Goal: Task Accomplishment & Management: Complete application form

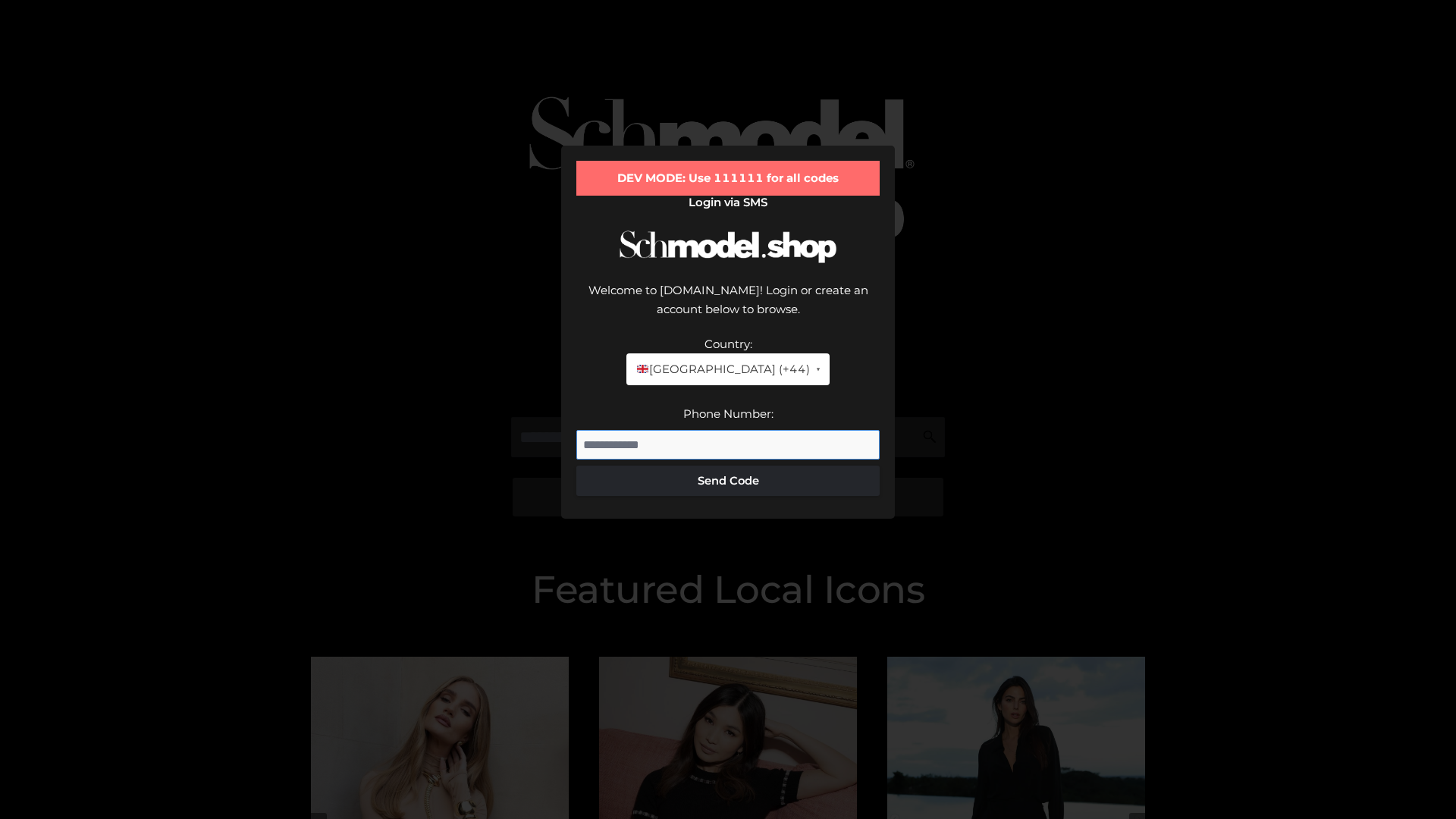
click at [728, 430] on input "Phone Number:" at bounding box center [727, 445] width 303 height 30
type input "**********"
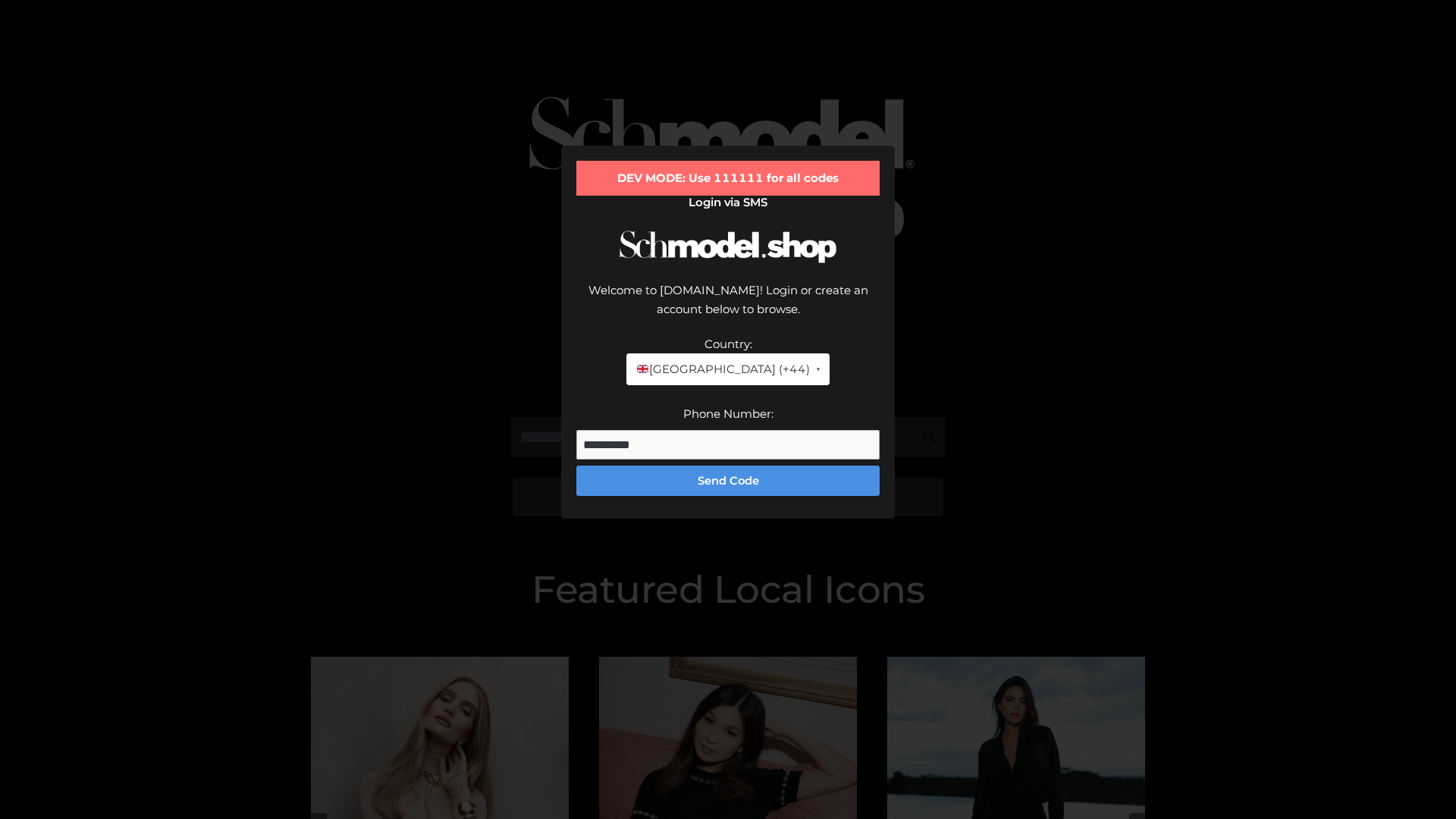
click at [728, 466] on button "Send Code" at bounding box center [727, 481] width 303 height 30
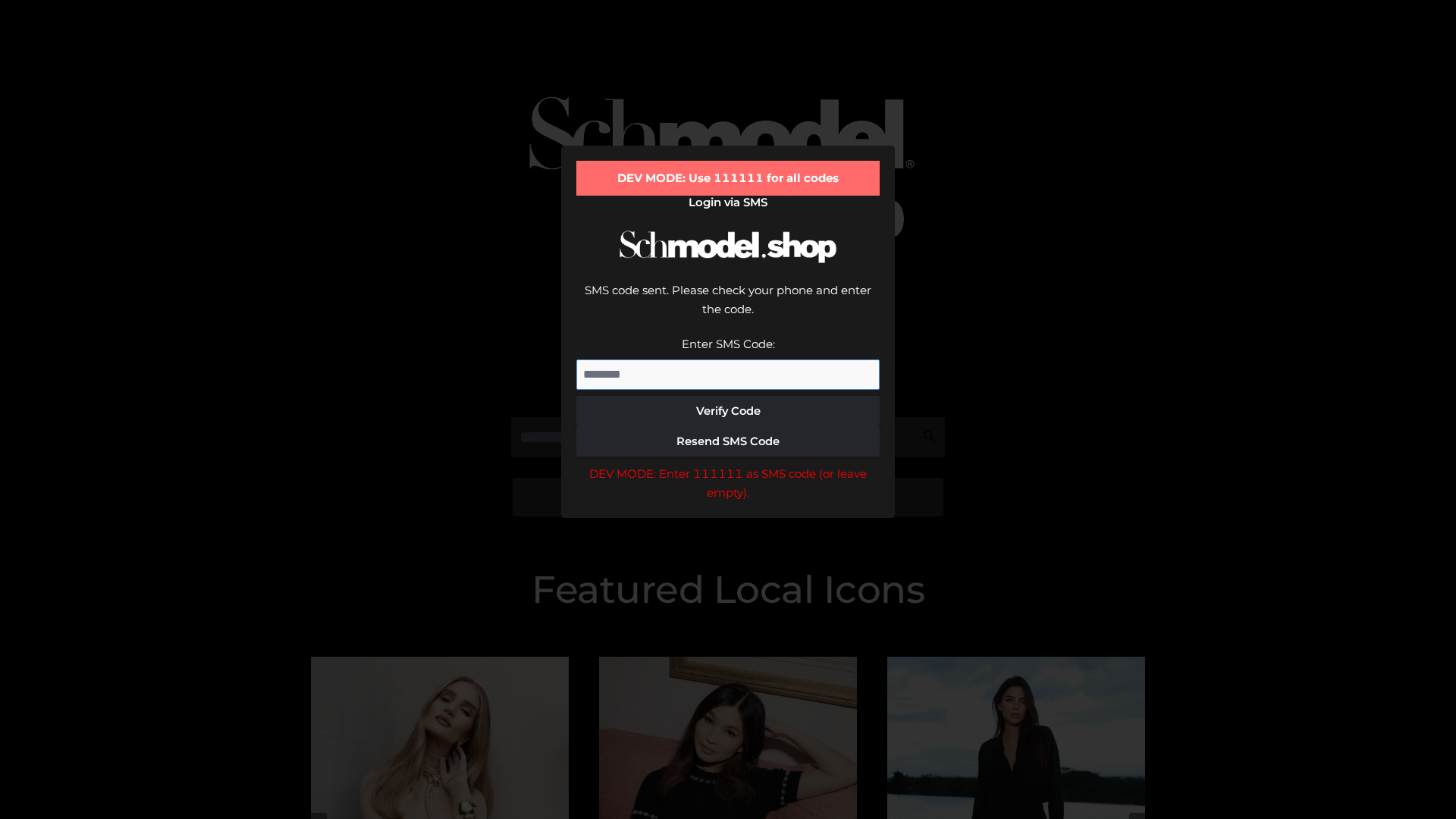
click at [728, 360] on input "Enter SMS Code:" at bounding box center [727, 375] width 303 height 30
type input "******"
click at [728, 396] on button "Verify Code" at bounding box center [727, 411] width 303 height 30
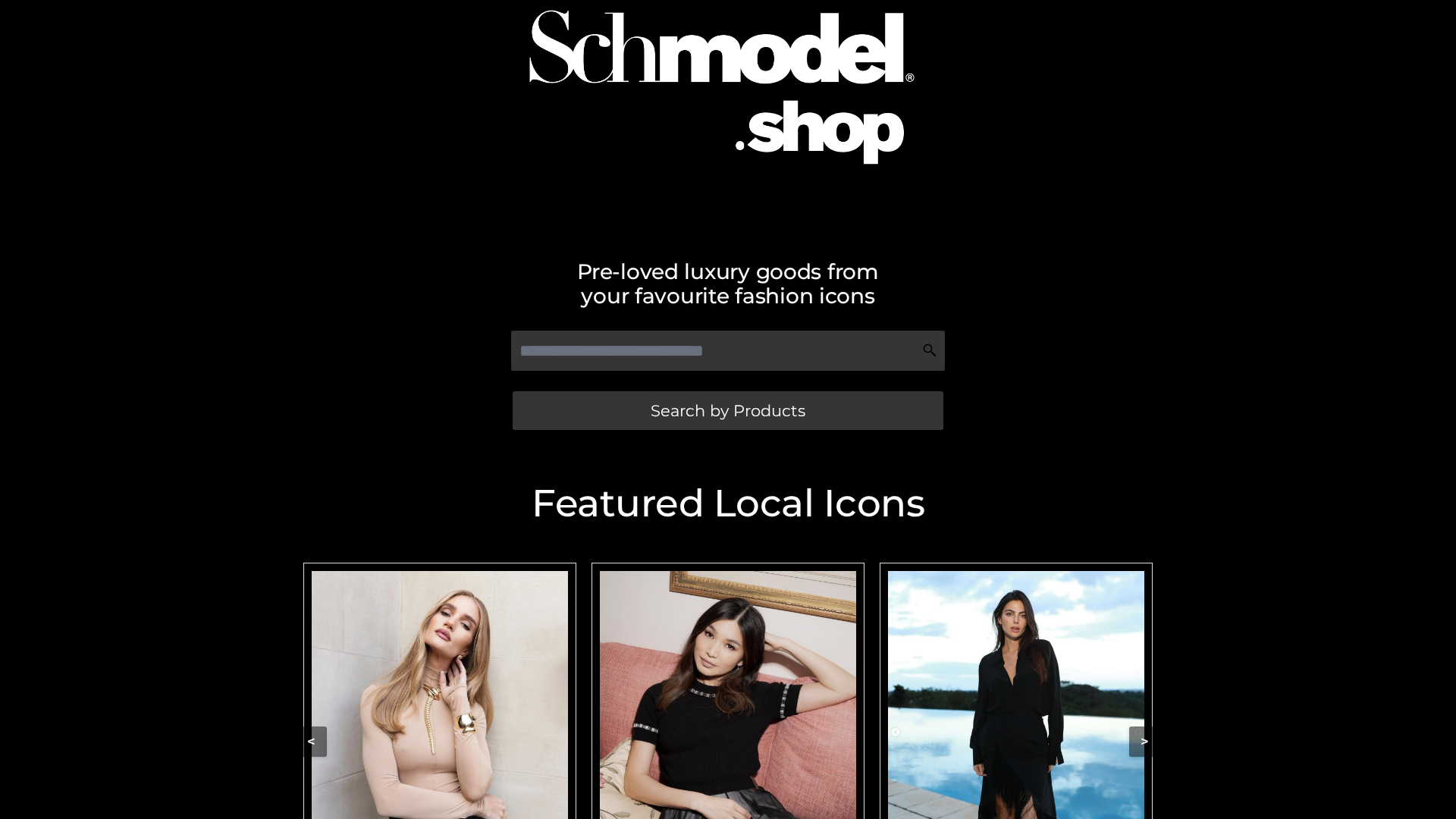
scroll to position [119, 0]
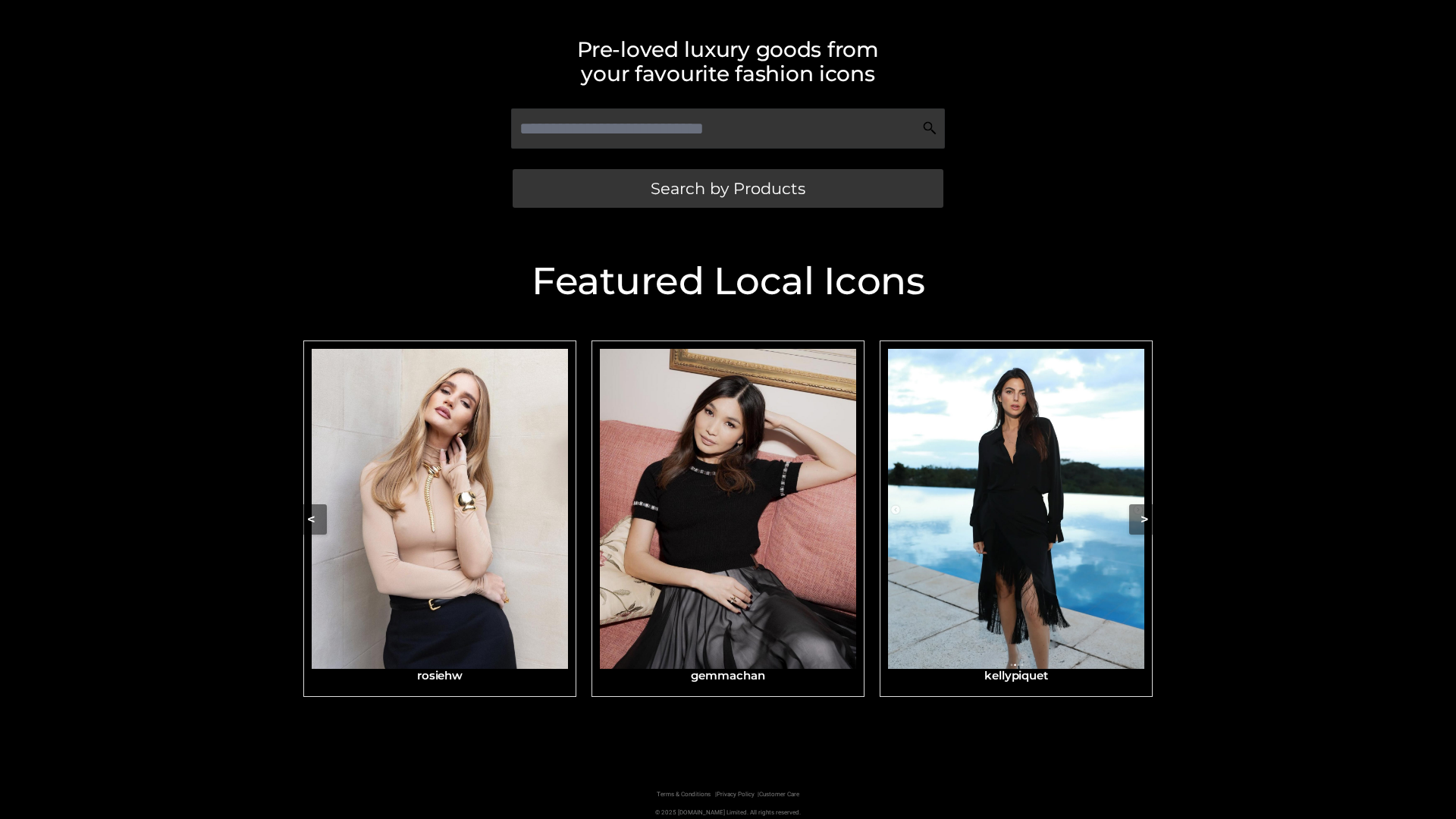
scroll to position [318, 0]
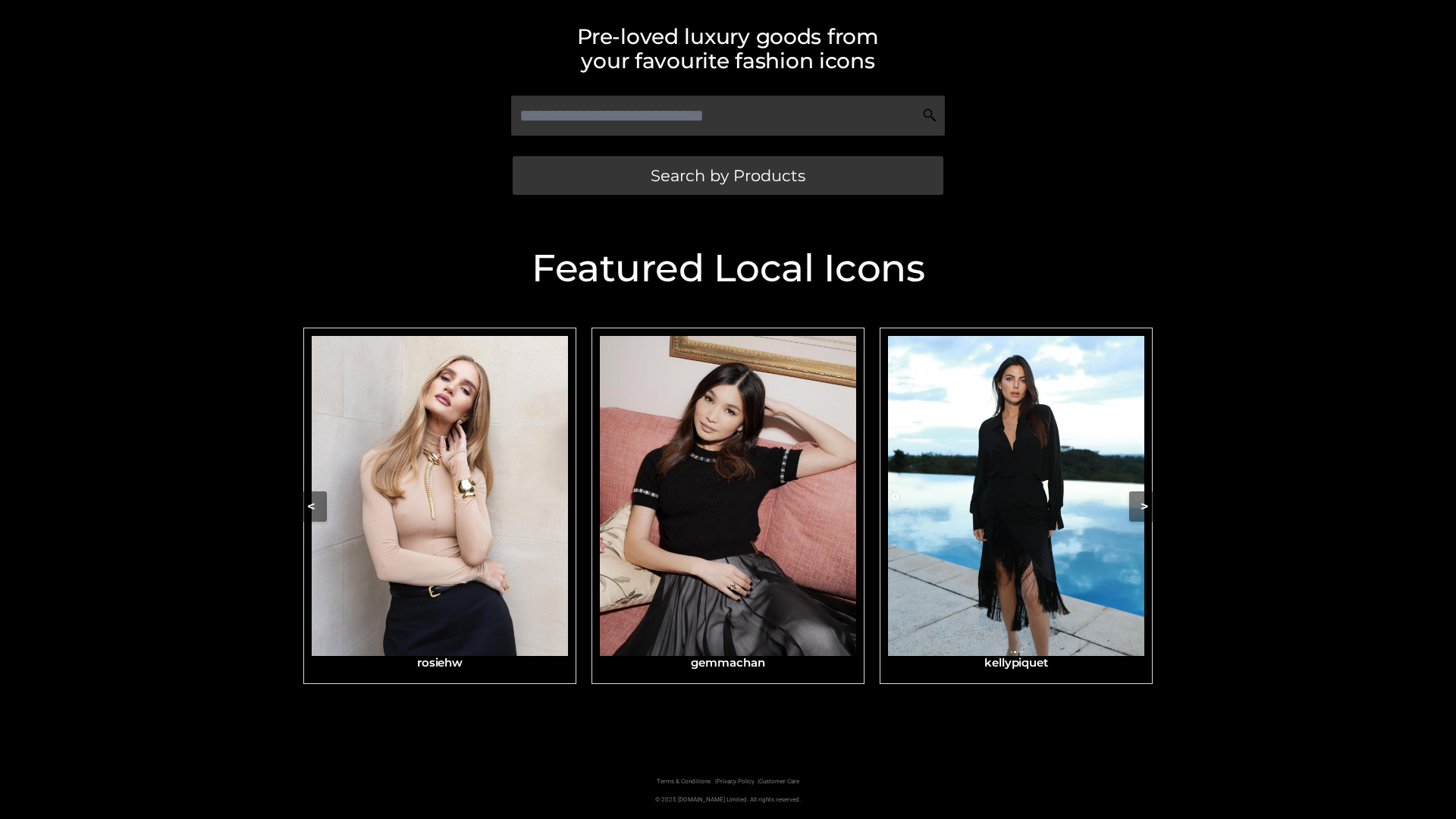
scroll to position [322, 0]
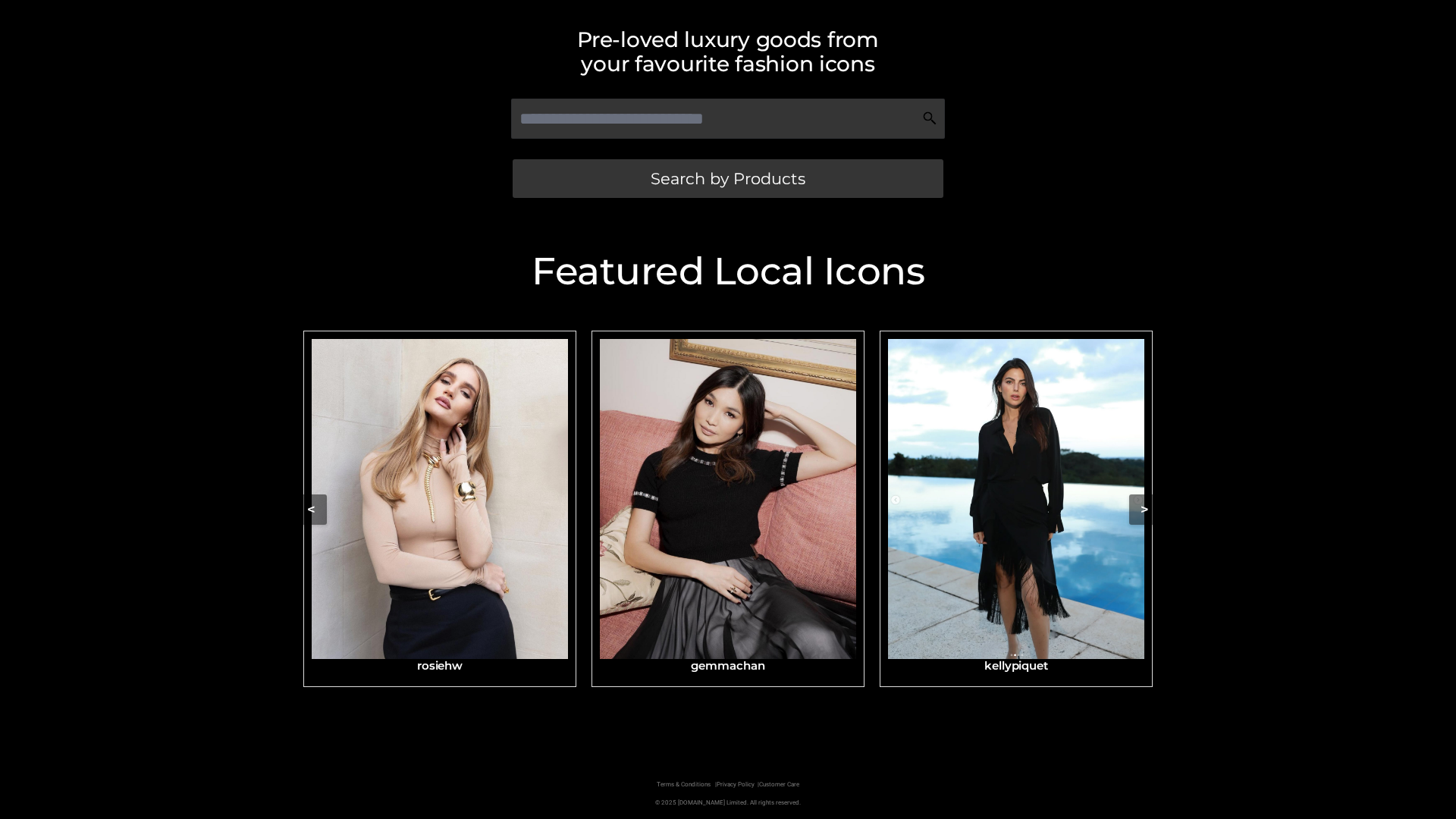
scroll to position [322, 0]
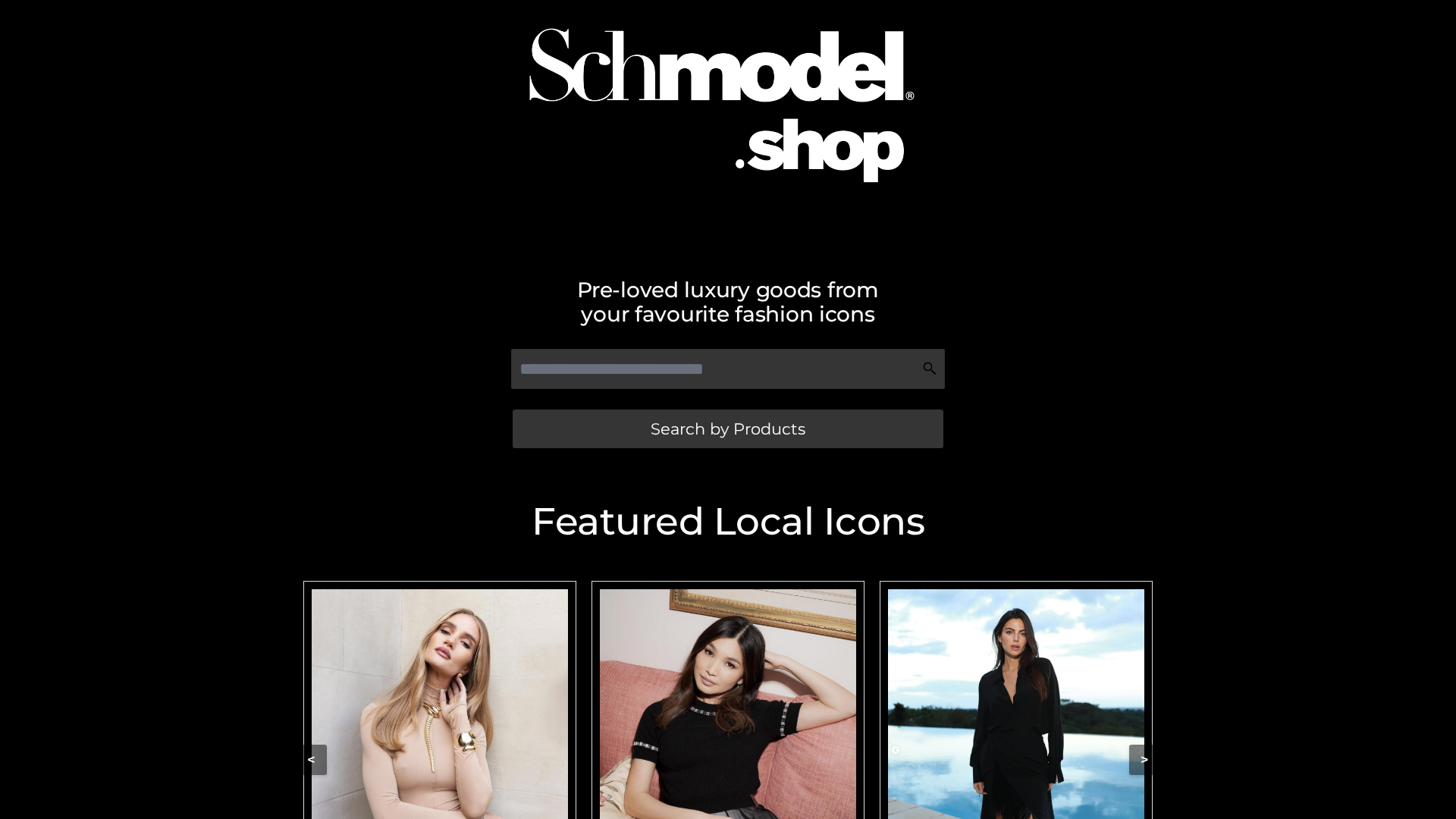
scroll to position [101, 0]
